Goal: Task Accomplishment & Management: Manage account settings

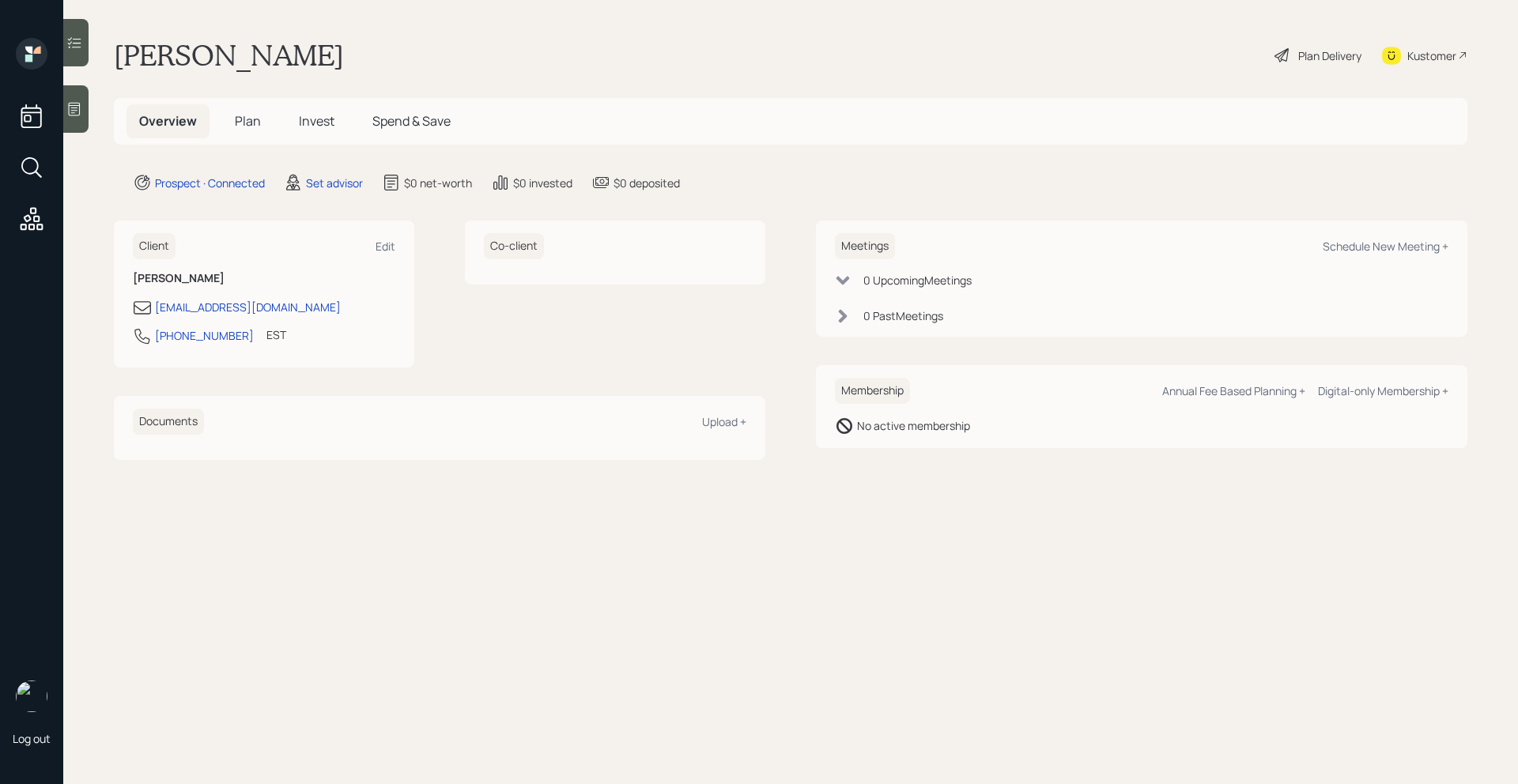
click at [76, 115] on icon at bounding box center [74, 109] width 12 height 13
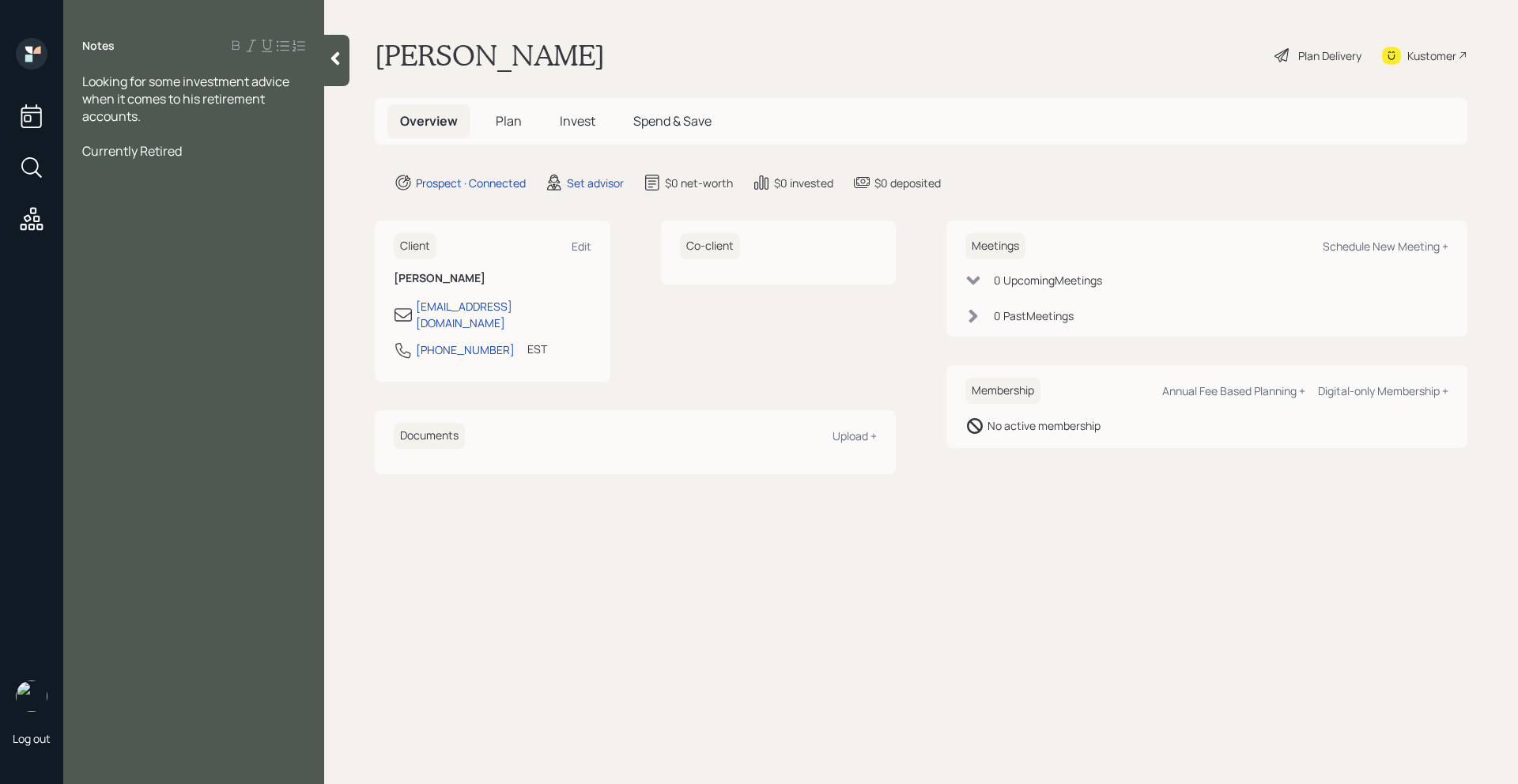
click at [204, 160] on div at bounding box center [194, 168] width 223 height 18
click at [171, 109] on div "Looking for some investment advice when it comes to his retirement accounts." at bounding box center [194, 99] width 223 height 52
click at [109, 128] on span "Looking for some investment advice when it comes to his retirement accounts. Co…" at bounding box center [188, 108] width 212 height 69
click at [197, 168] on div "Currently Retired" at bounding box center [194, 168] width 223 height 18
click at [180, 127] on div "Looking for some investment advice when it comes to his retirement accounts. Co…" at bounding box center [194, 108] width 223 height 69
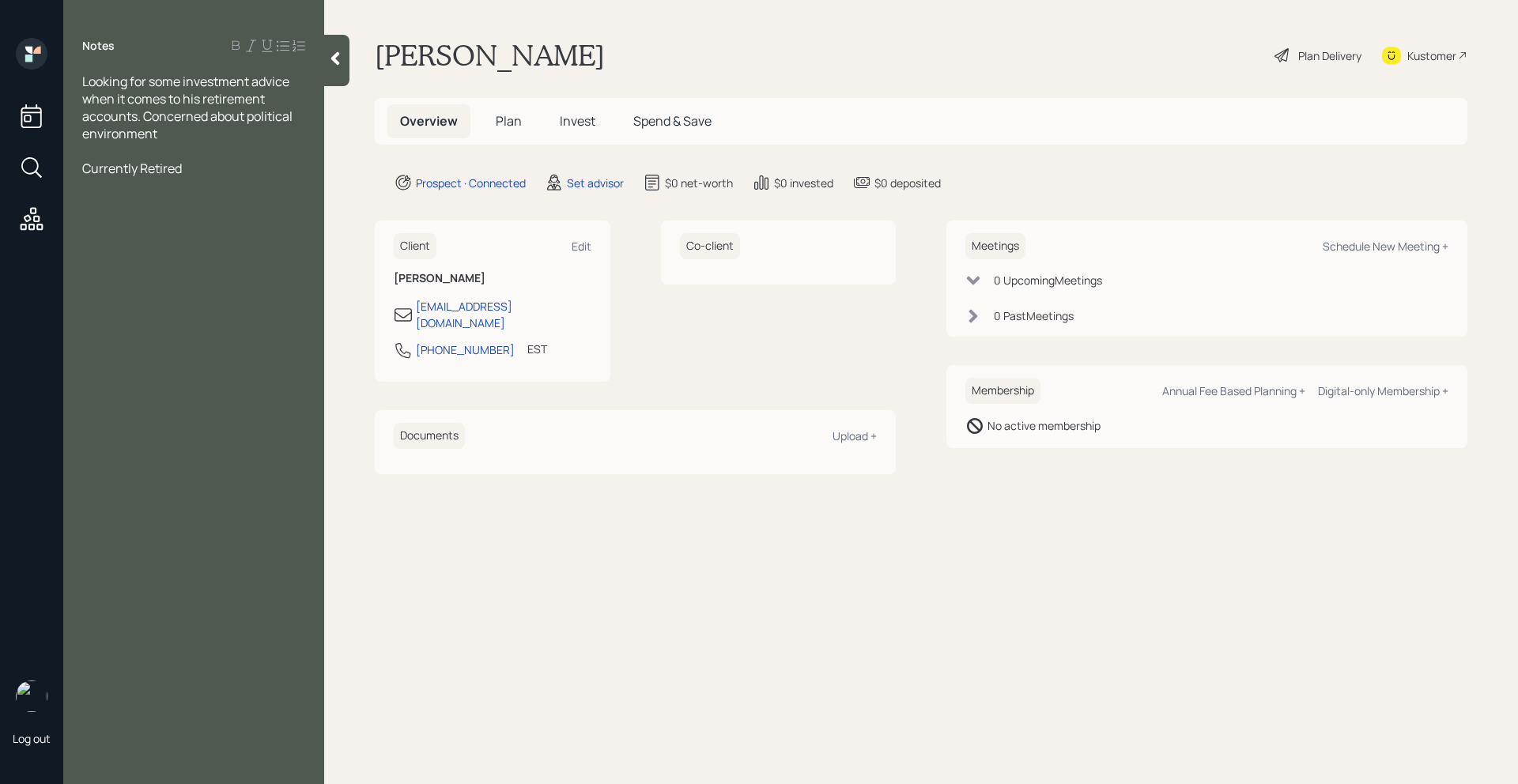
click at [198, 171] on div "Currently Retired" at bounding box center [194, 168] width 223 height 18
click at [170, 131] on div "Looking for some investment advice when it comes to his retirement accounts. Co…" at bounding box center [194, 108] width 223 height 69
click at [142, 237] on div at bounding box center [194, 238] width 223 height 18
click at [141, 227] on div "Age:" at bounding box center [194, 220] width 223 height 18
click at [191, 195] on div at bounding box center [194, 203] width 223 height 18
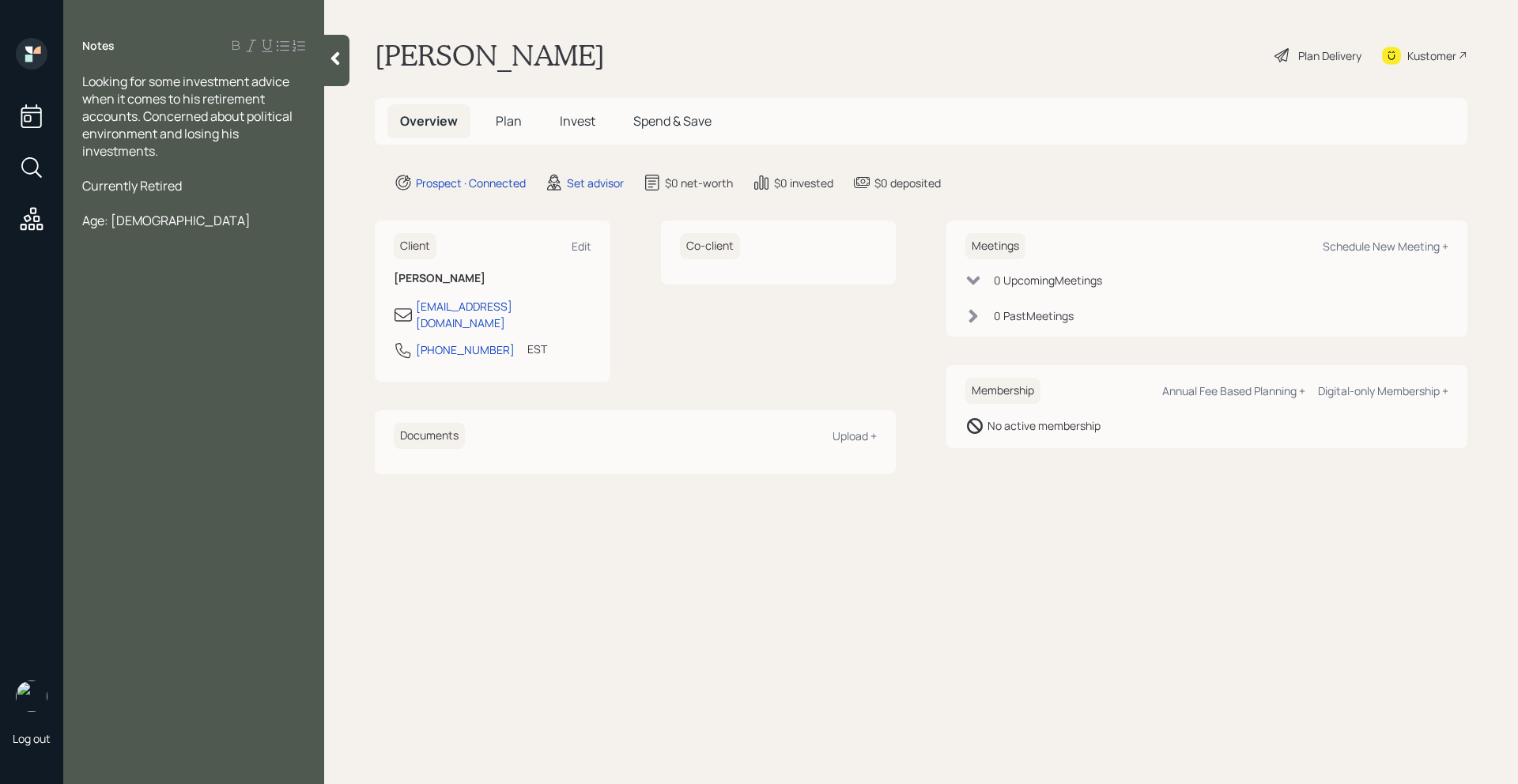
click at [191, 188] on div "Currently Retired" at bounding box center [194, 185] width 223 height 18
click at [185, 153] on div "Looking for some investment advice when it comes to his retirement accounts. Co…" at bounding box center [194, 116] width 223 height 87
click at [138, 226] on div "Age: [DEMOGRAPHIC_DATA]" at bounding box center [194, 220] width 223 height 18
click at [299, 151] on div "Looking for some investment advice when it comes to his retirement accounts. Co…" at bounding box center [194, 116] width 223 height 87
click at [161, 234] on div "Age: [DEMOGRAPHIC_DATA]" at bounding box center [194, 238] width 223 height 18
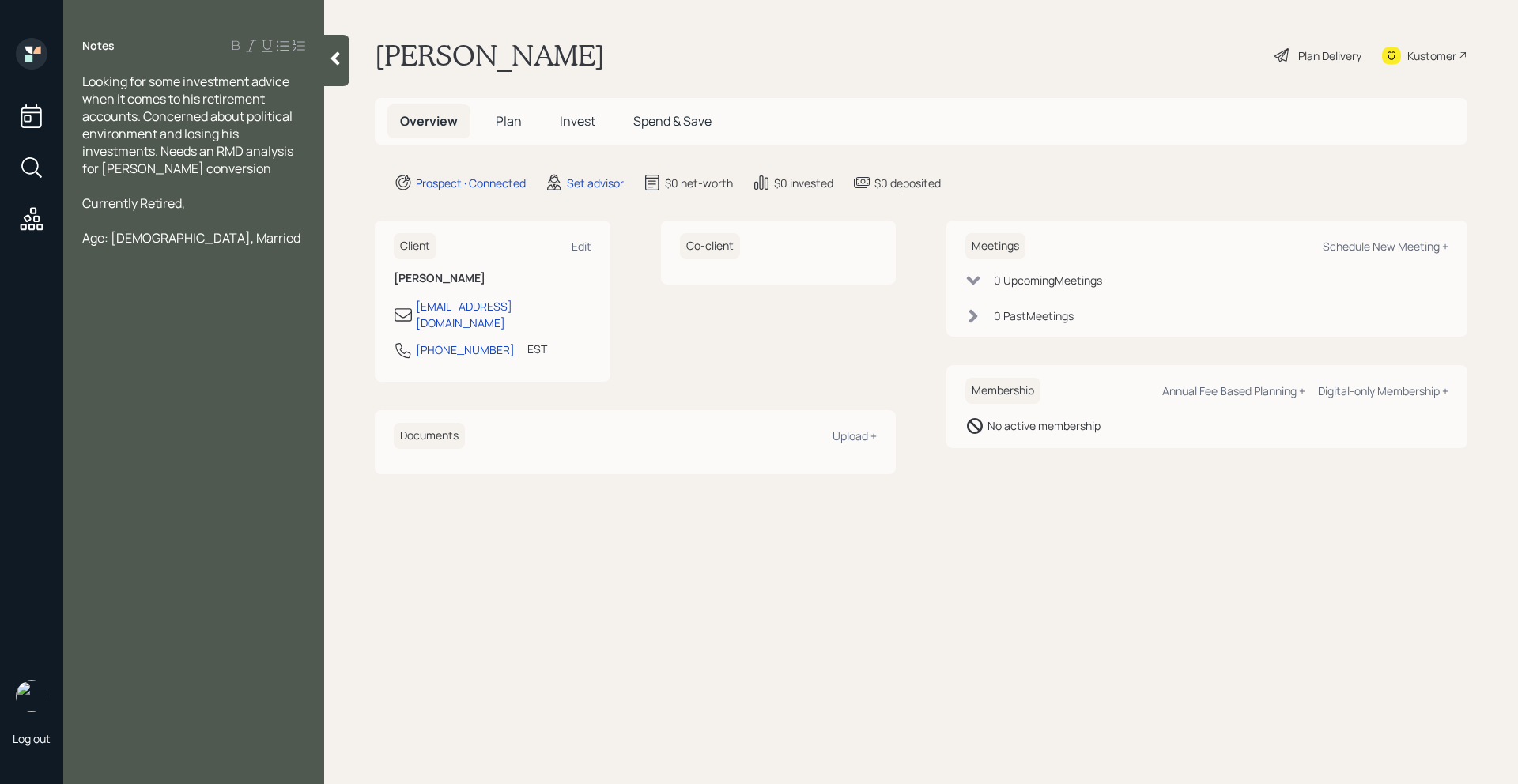
click at [202, 236] on div "Age: [DEMOGRAPHIC_DATA], Married" at bounding box center [194, 238] width 223 height 18
click at [108, 447] on span "IRA - 500K" at bounding box center [112, 446] width 60 height 18
click at [105, 451] on span "IRA - 500K" at bounding box center [112, 446] width 60 height 18
click at [105, 477] on span "IRA - 100K" at bounding box center [111, 481] width 58 height 18
click at [226, 377] on div at bounding box center [194, 377] width 223 height 18
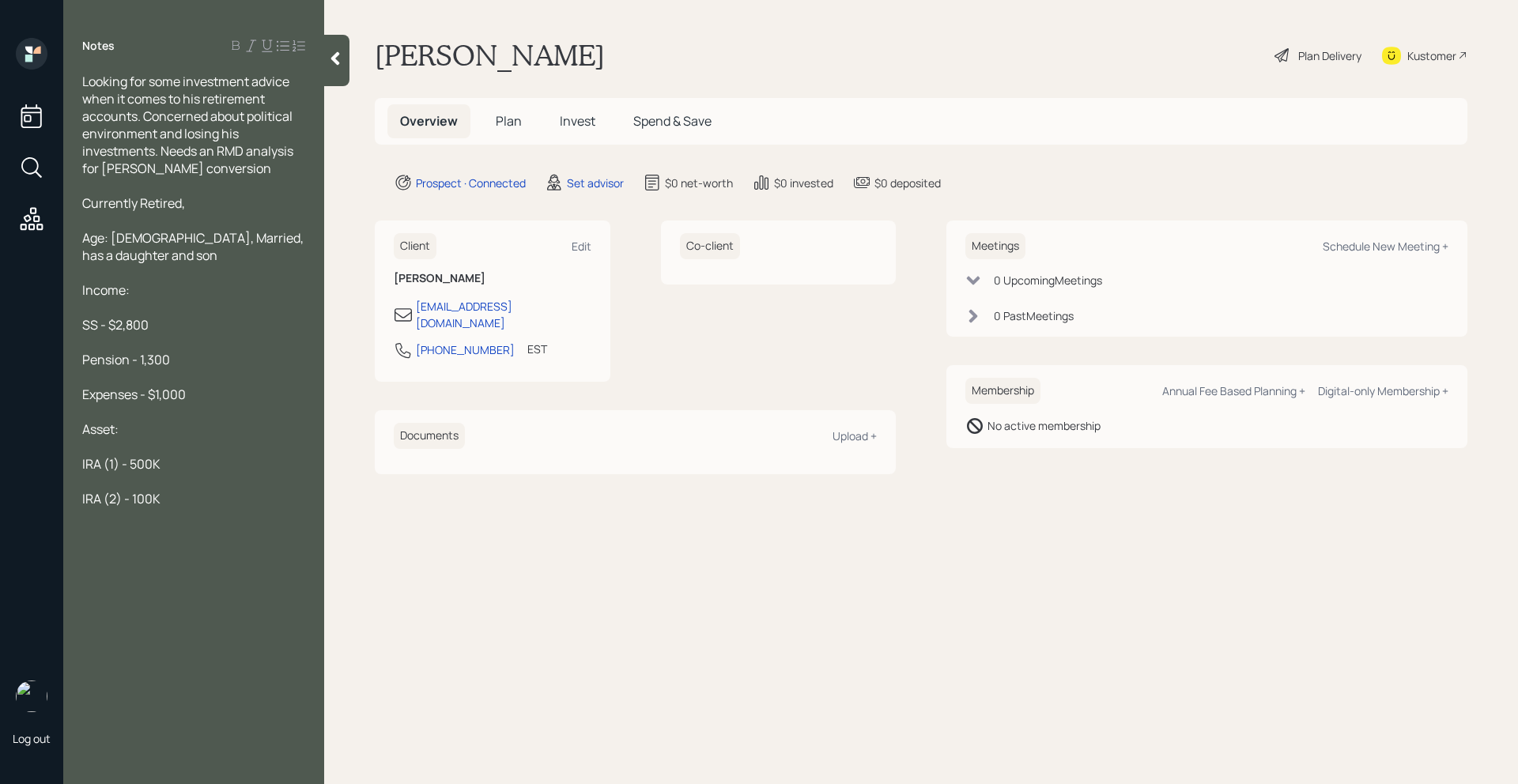
click at [194, 497] on div "IRA (2) - 100K" at bounding box center [194, 499] width 223 height 18
click at [1386, 249] on div "Schedule New Meeting +" at bounding box center [1385, 246] width 125 height 15
select select "round-[PERSON_NAME]"
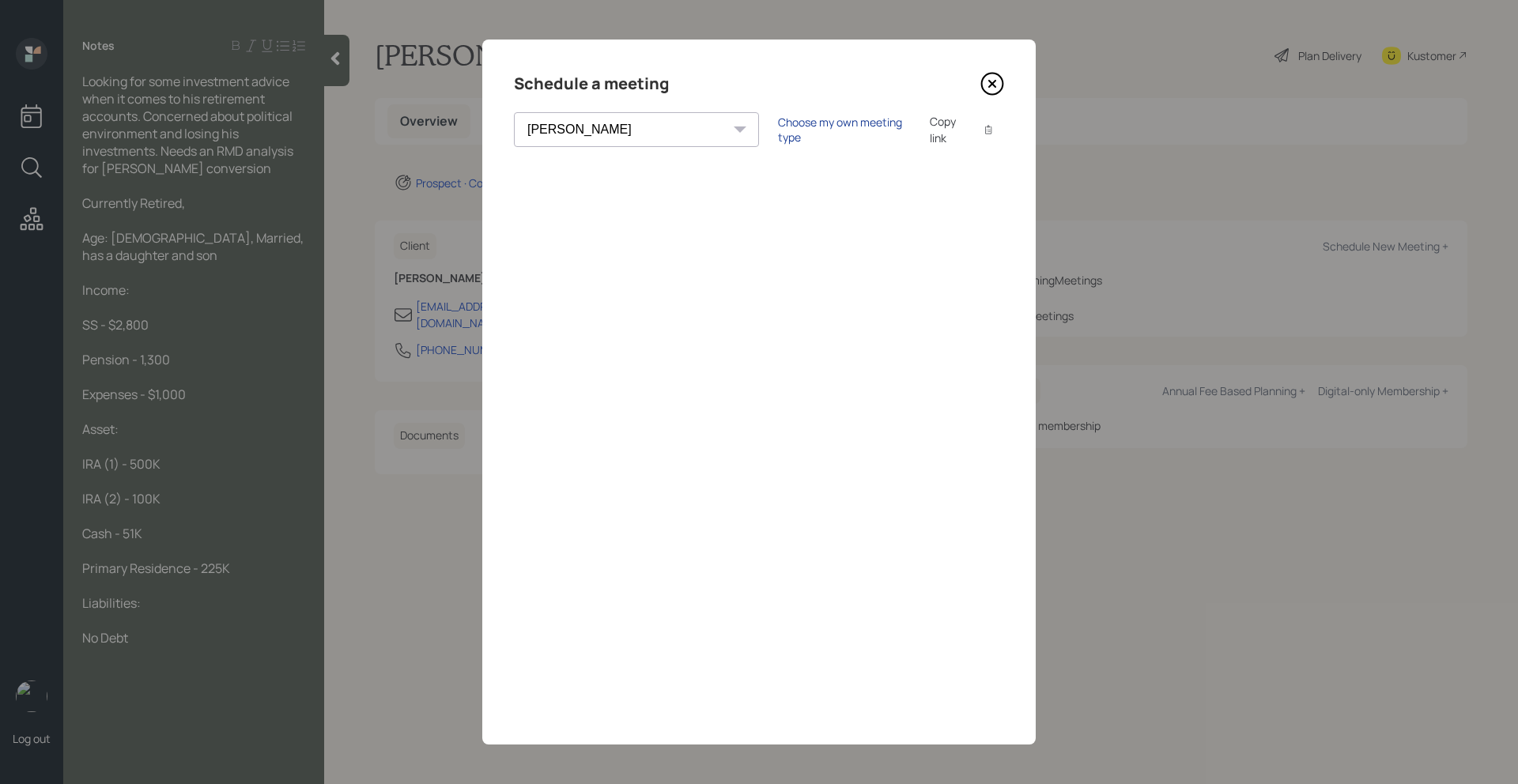
click at [778, 135] on div "Choose my own meeting type" at bounding box center [844, 129] width 133 height 30
click at [993, 94] on icon at bounding box center [992, 84] width 22 height 22
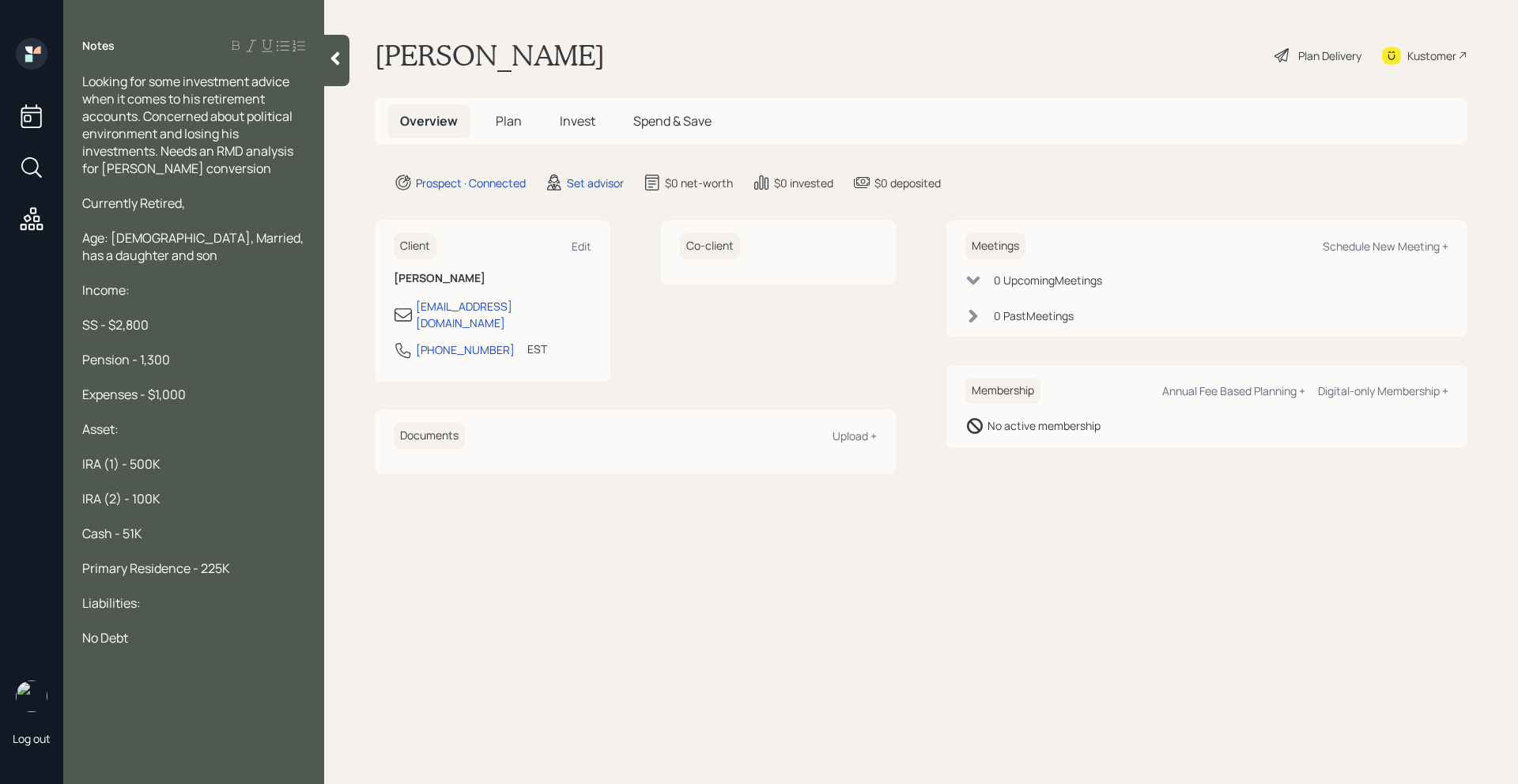
click at [337, 68] on div at bounding box center [336, 60] width 25 height 51
